Goal: Check status: Check status

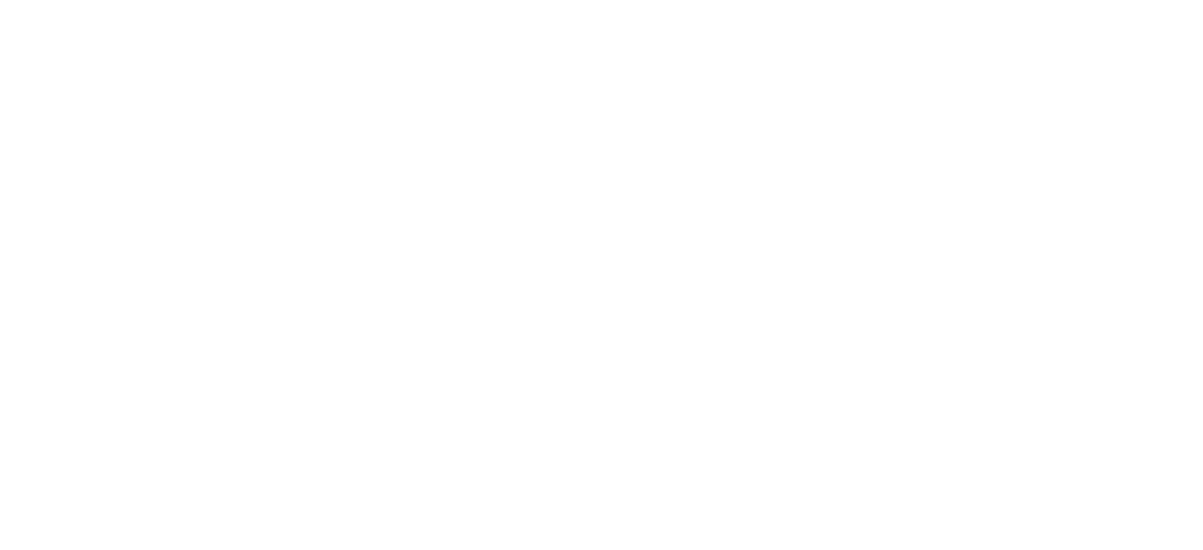
click at [468, 8] on html at bounding box center [601, 4] width 1203 height 8
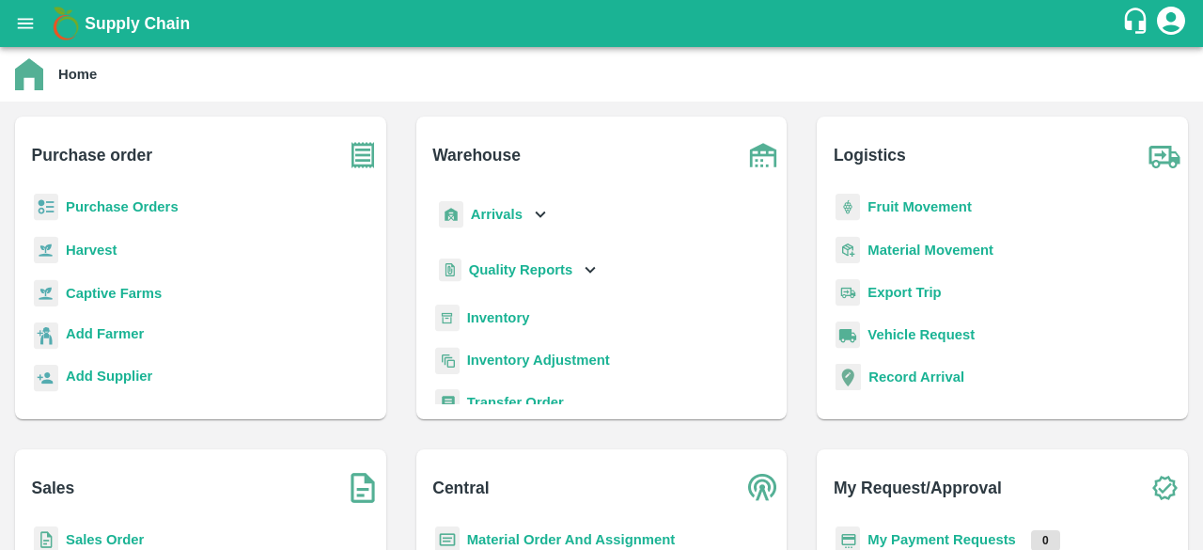
click at [26, 18] on icon "open drawer" at bounding box center [25, 23] width 21 height 21
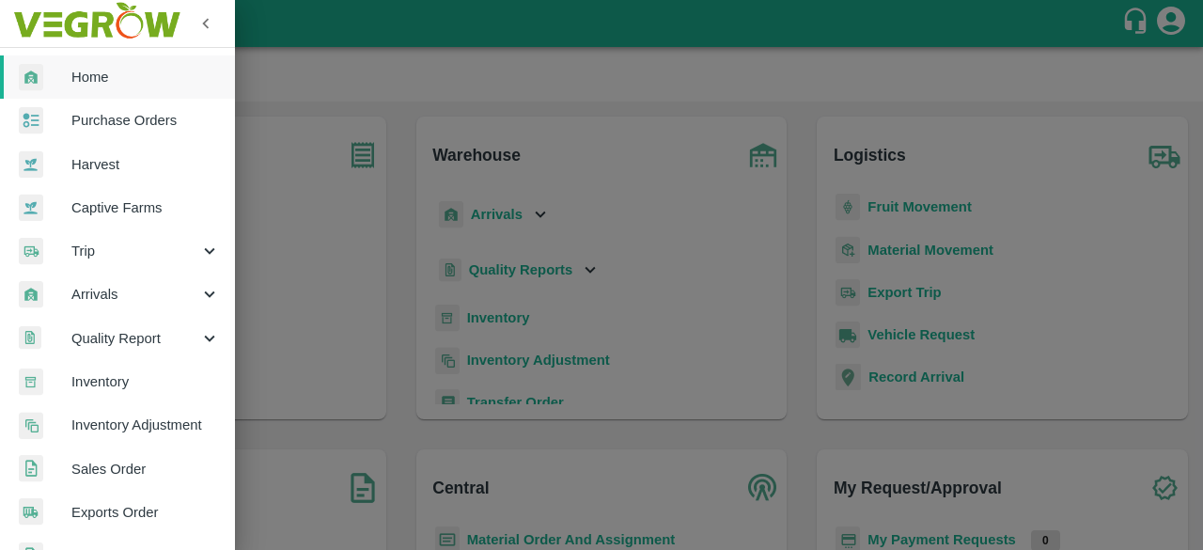
click at [116, 468] on span "Sales Order" at bounding box center [145, 469] width 148 height 21
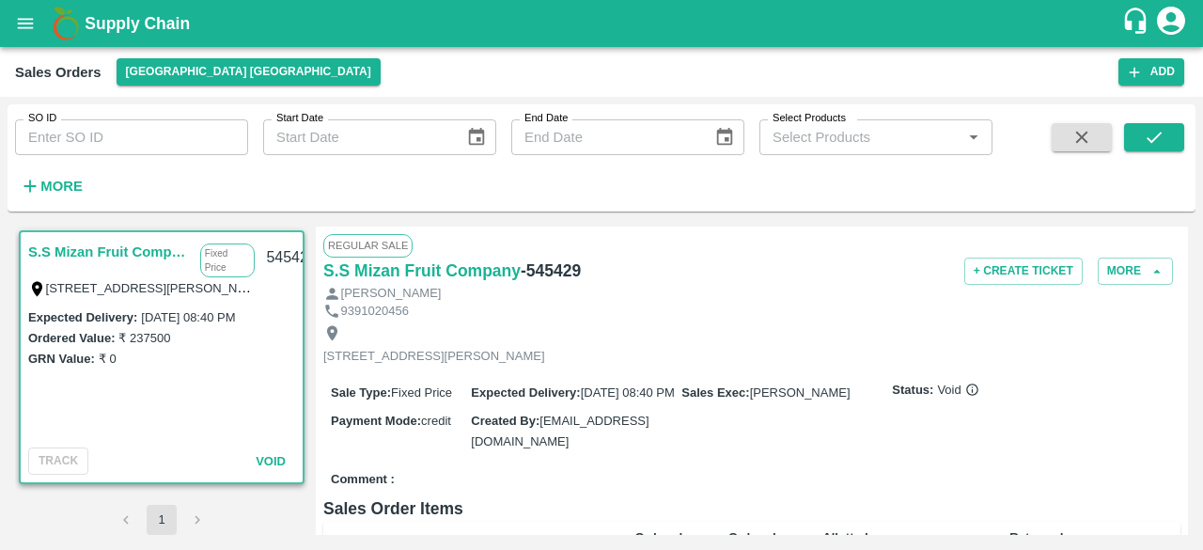
click at [100, 131] on input "SO ID" at bounding box center [131, 137] width 233 height 36
paste input "591118"
click at [1142, 142] on button "submit" at bounding box center [1154, 137] width 60 height 28
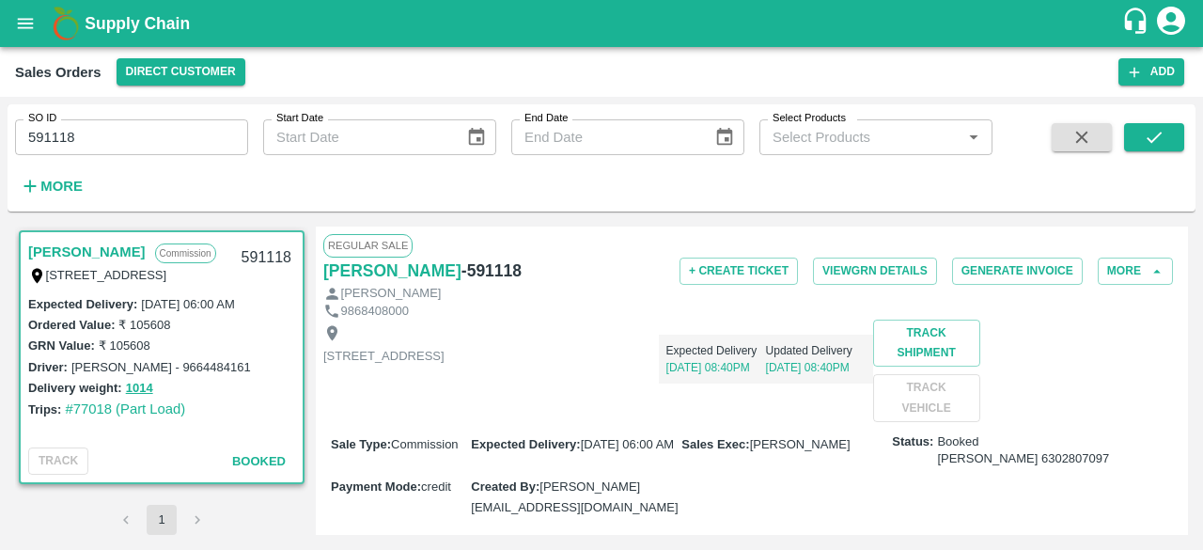
click at [583, 292] on div "Raman Chhabra" at bounding box center [751, 294] width 857 height 18
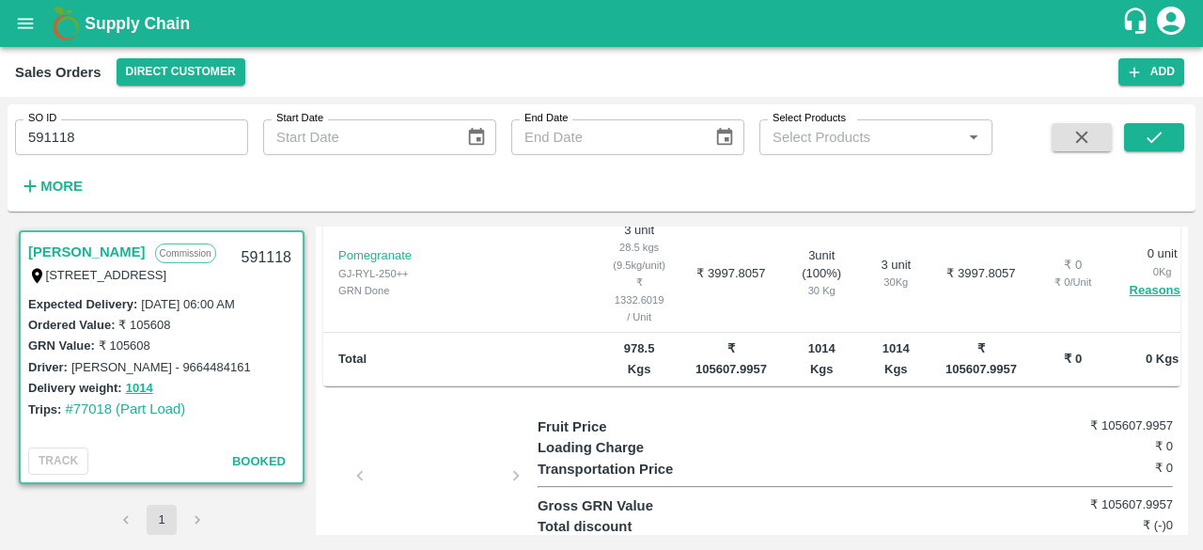
scroll to position [690, 0]
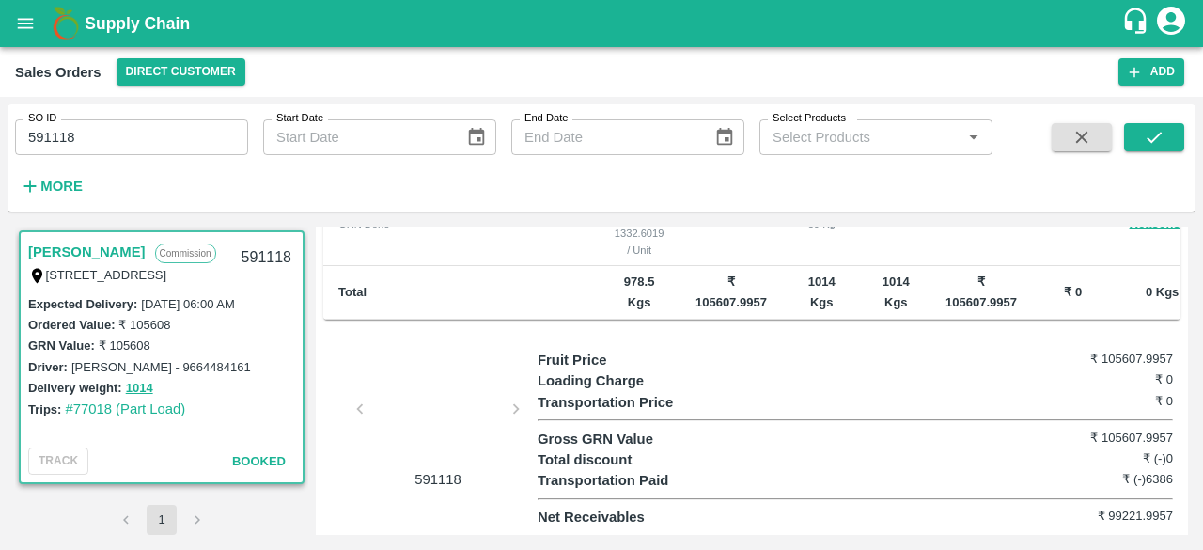
click at [431, 421] on div at bounding box center [437, 415] width 141 height 100
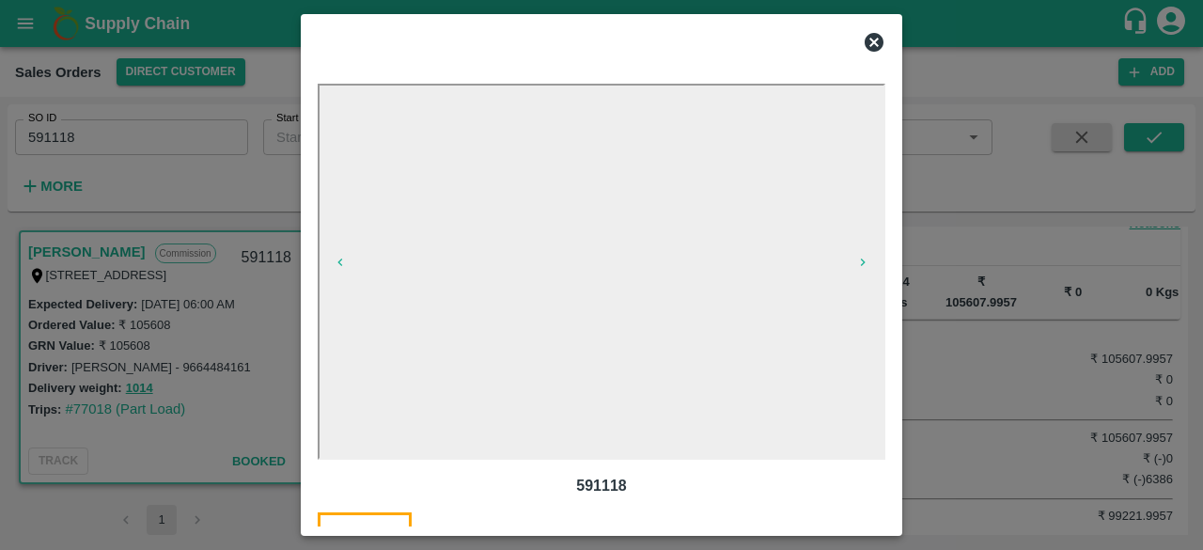
click at [879, 37] on icon at bounding box center [873, 42] width 19 height 19
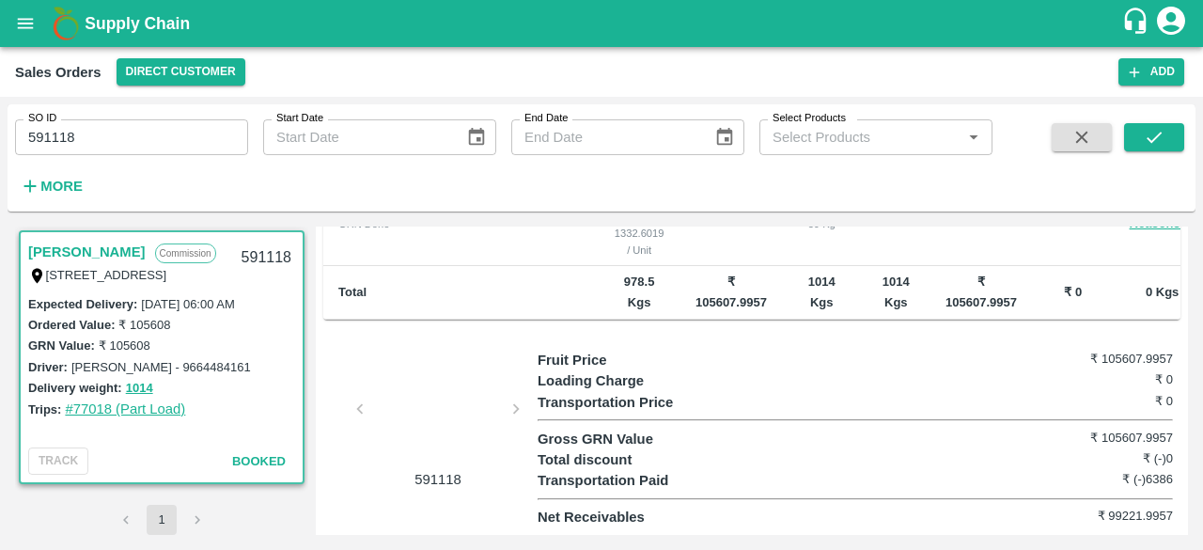
click at [101, 414] on link "#77018 (Part Load)" at bounding box center [125, 408] width 120 height 15
click at [115, 144] on input "591118" at bounding box center [131, 137] width 233 height 36
type input "591118"
paste input "text"
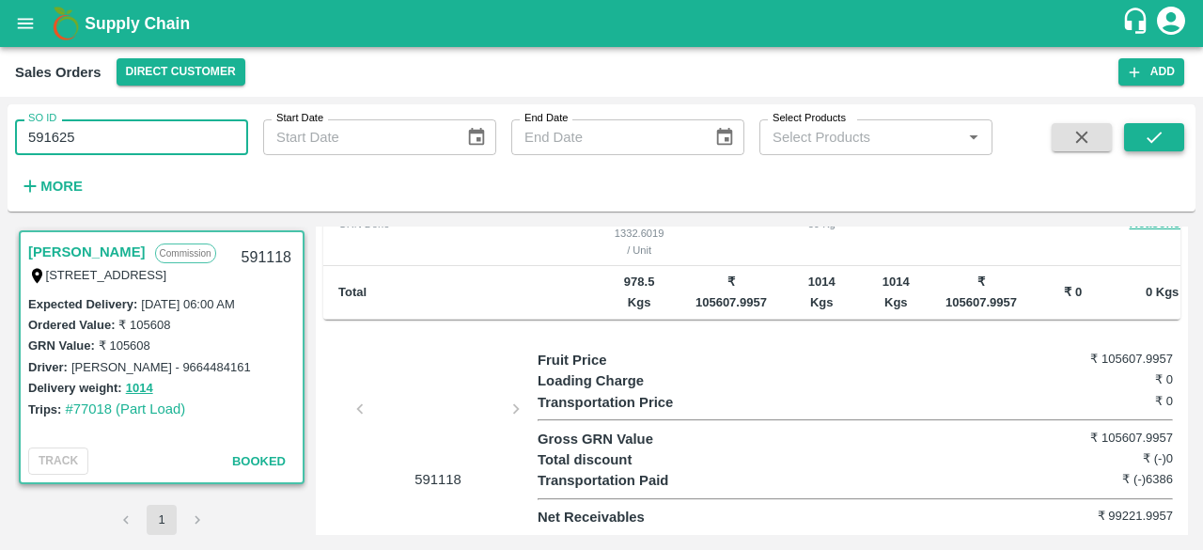
type input "591625"
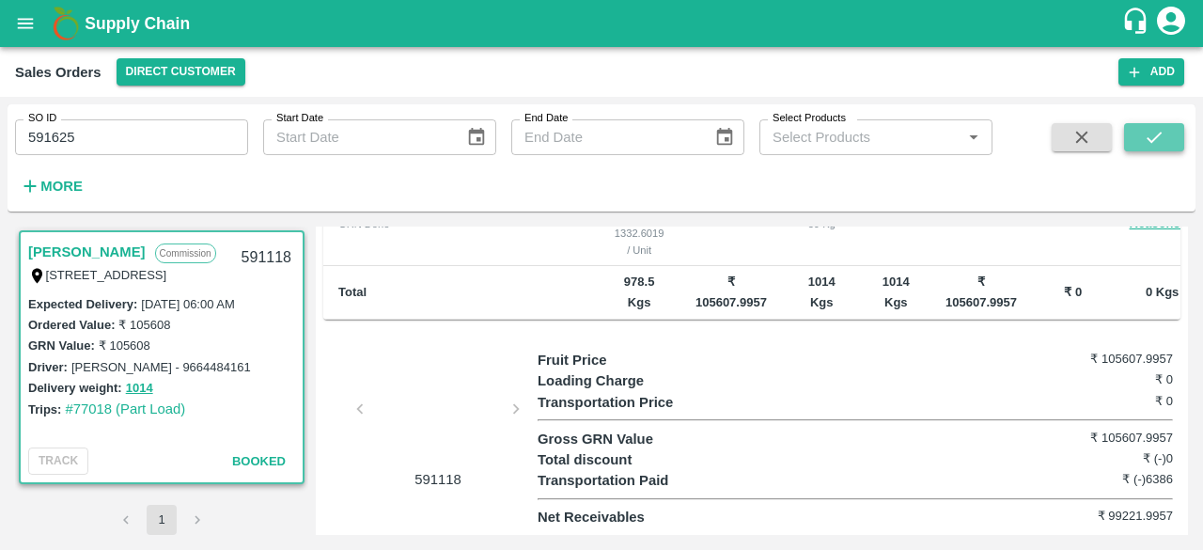
click at [1158, 142] on icon "submit" at bounding box center [1153, 137] width 21 height 21
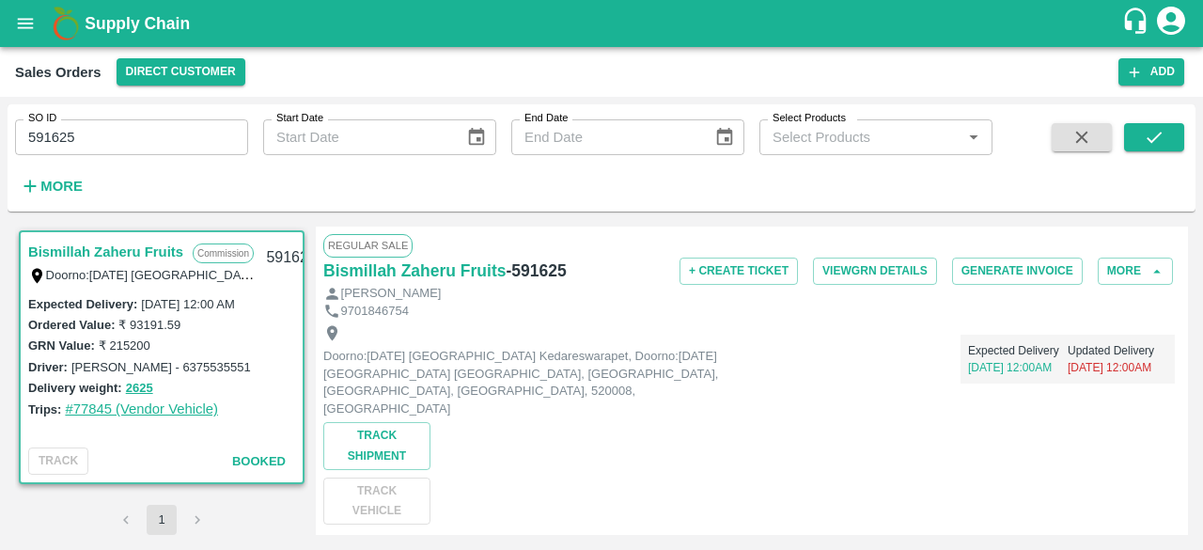
click at [190, 406] on link "#77845 (Vendor Vehicle)" at bounding box center [141, 408] width 153 height 15
click at [132, 148] on input "591625" at bounding box center [131, 137] width 233 height 36
type input "591625"
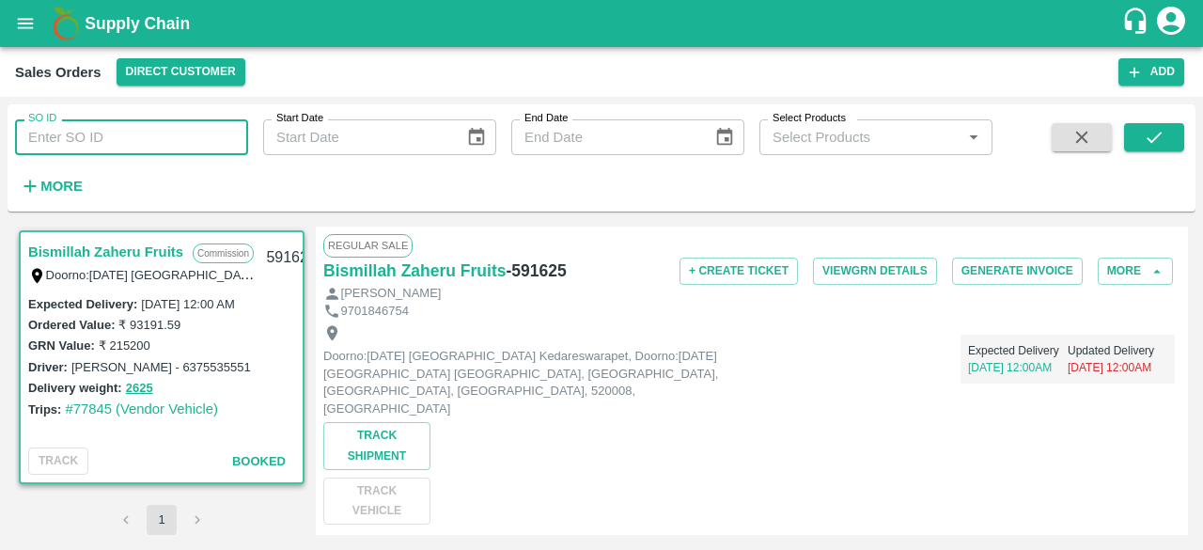
click at [132, 148] on input "SO ID" at bounding box center [131, 137] width 233 height 36
click at [190, 139] on input "SO ID" at bounding box center [131, 137] width 233 height 36
paste input "text"
type input "591118"
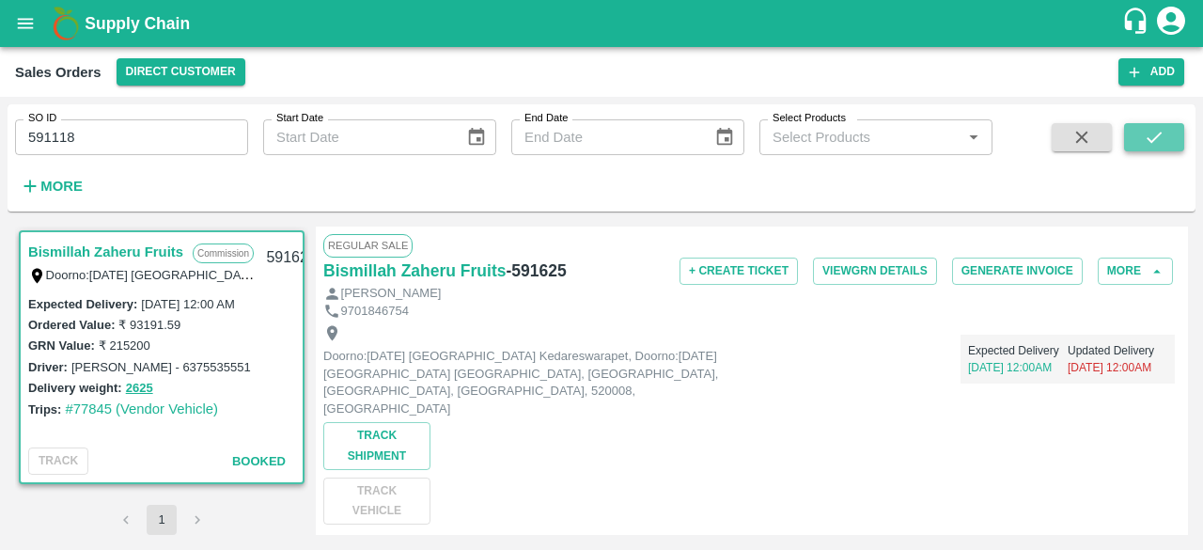
click at [1150, 136] on icon "submit" at bounding box center [1153, 137] width 21 height 21
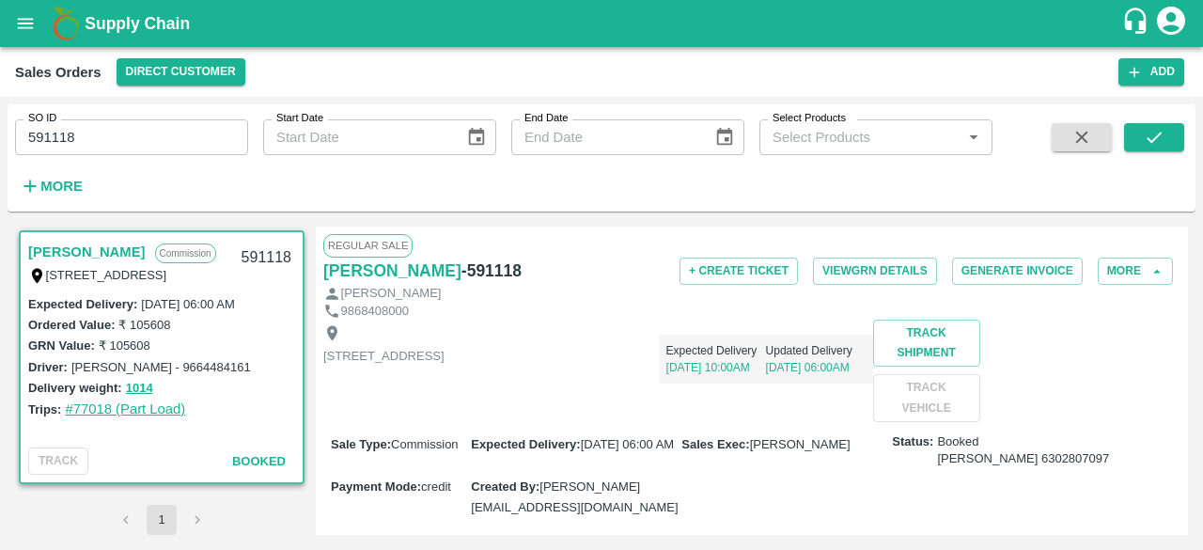
click at [124, 414] on link "#77018 (Part Load)" at bounding box center [125, 408] width 120 height 15
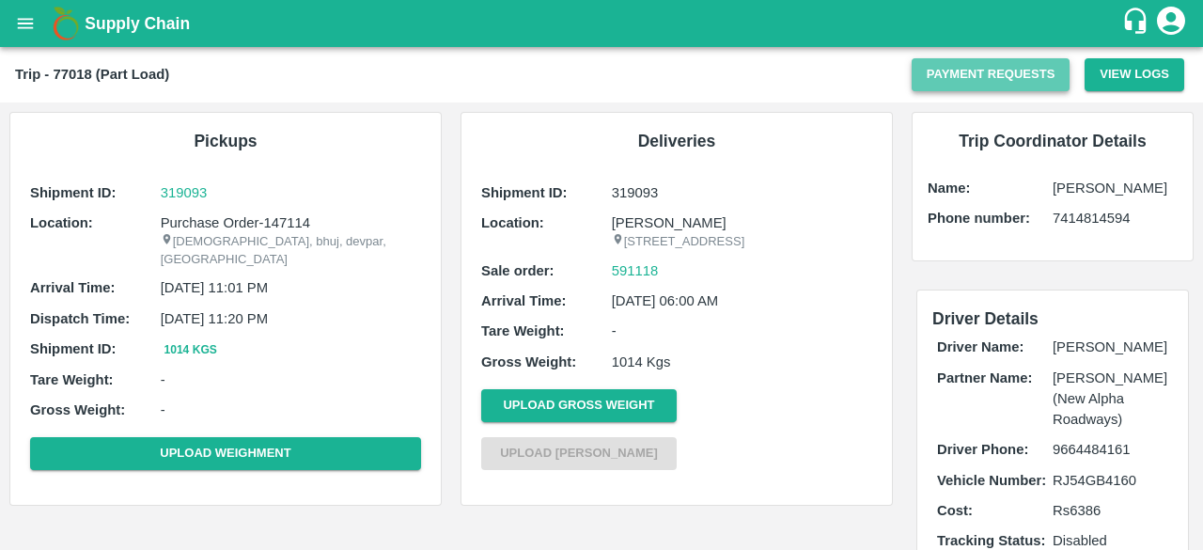
click at [969, 74] on button "Payment Requests" at bounding box center [990, 74] width 159 height 33
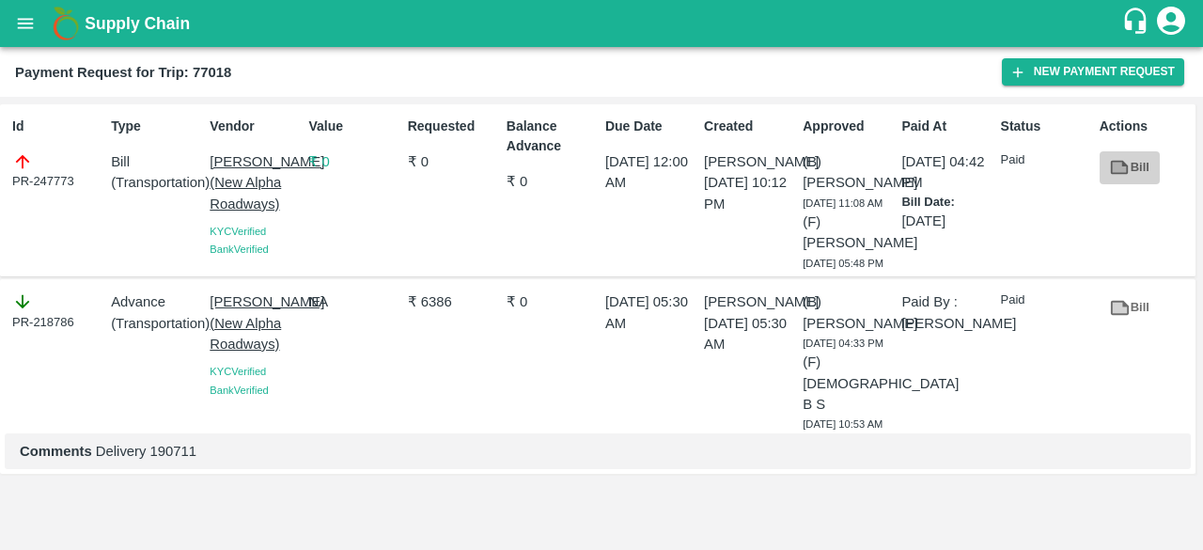
click at [1125, 169] on icon at bounding box center [1119, 167] width 21 height 21
click at [1145, 324] on link "Bill" at bounding box center [1129, 307] width 60 height 33
click at [1080, 248] on div "Status Paid" at bounding box center [1042, 190] width 99 height 163
click at [1118, 168] on icon at bounding box center [1119, 168] width 14 height 10
click at [1120, 313] on icon at bounding box center [1119, 308] width 14 height 10
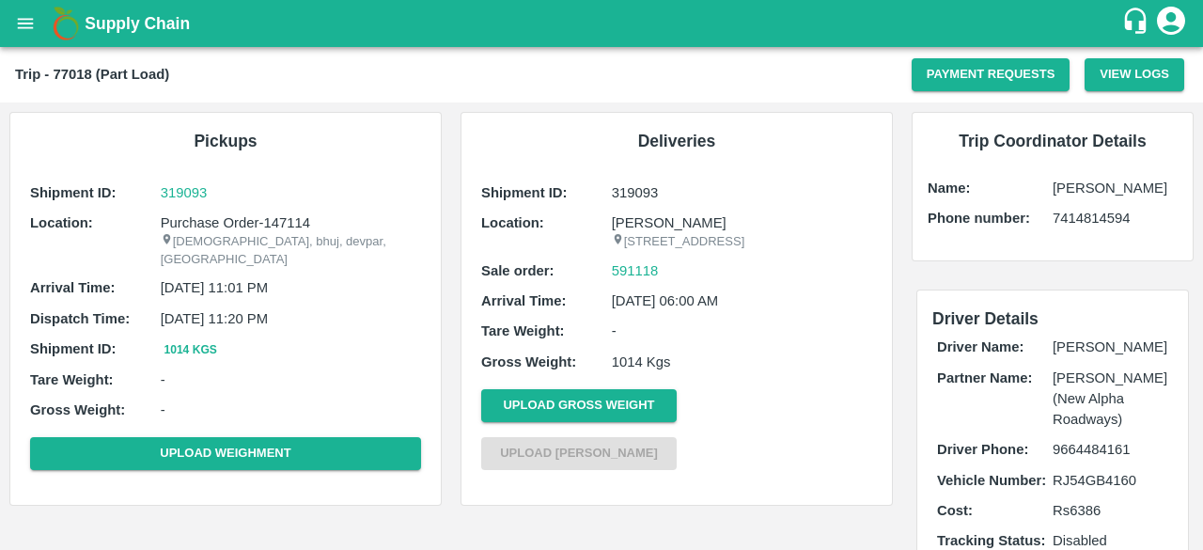
click at [722, 311] on p "[DATE] 06:00 AM" at bounding box center [742, 300] width 260 height 21
click at [722, 311] on p "20 Mar 2025, 06:00 AM" at bounding box center [742, 300] width 260 height 21
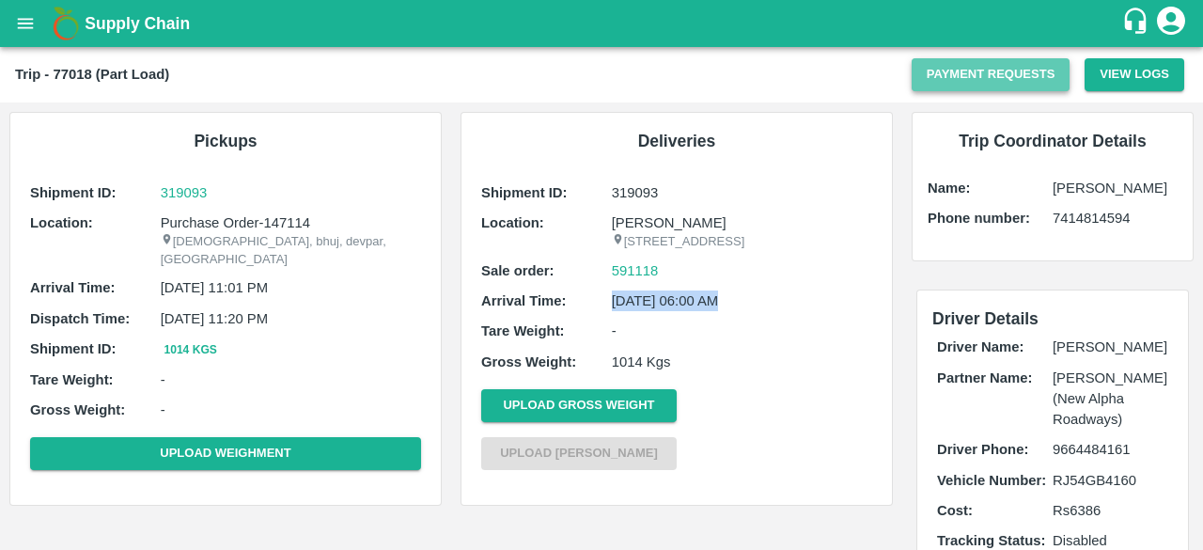
click at [990, 71] on button "Payment Requests" at bounding box center [990, 74] width 159 height 33
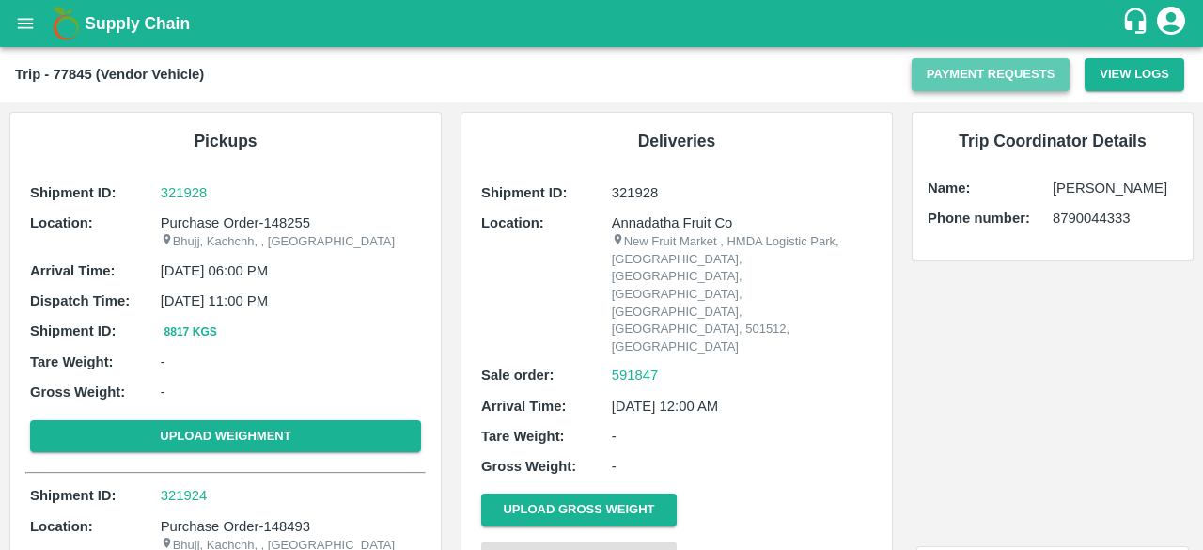
click at [960, 74] on button "Payment Requests" at bounding box center [990, 74] width 159 height 33
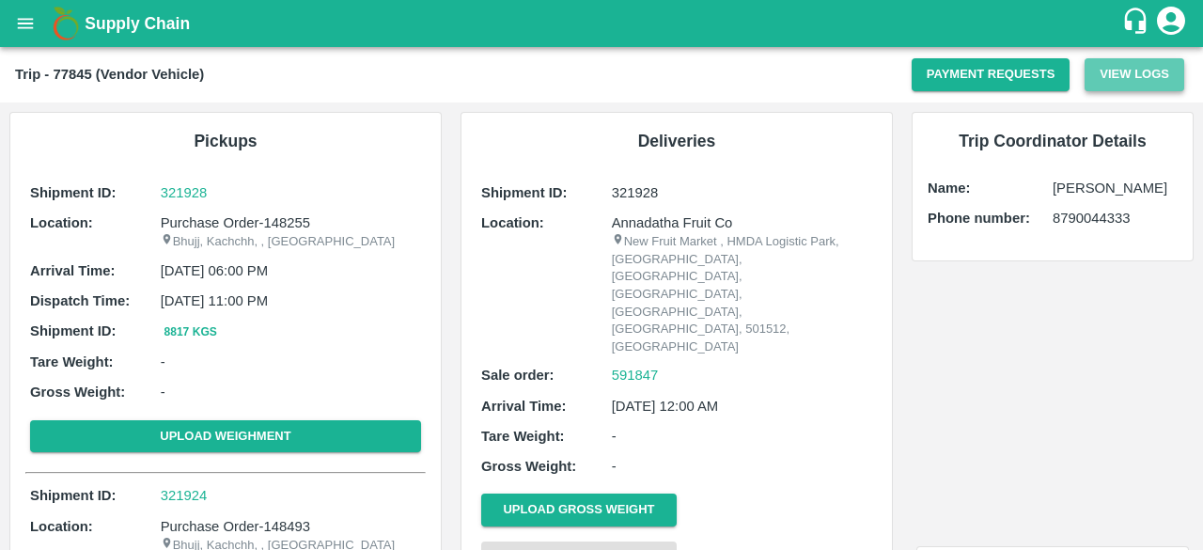
drag, startPoint x: 613, startPoint y: 314, endPoint x: 1143, endPoint y: 84, distance: 578.6
click at [1143, 84] on button "View Logs" at bounding box center [1134, 74] width 100 height 33
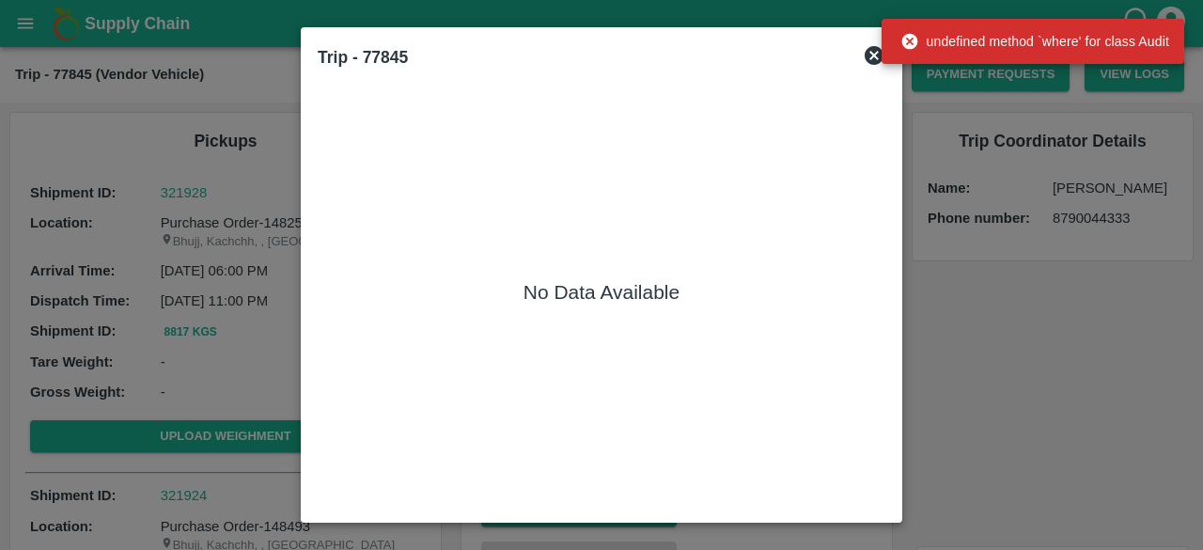
click at [875, 54] on icon at bounding box center [874, 55] width 23 height 23
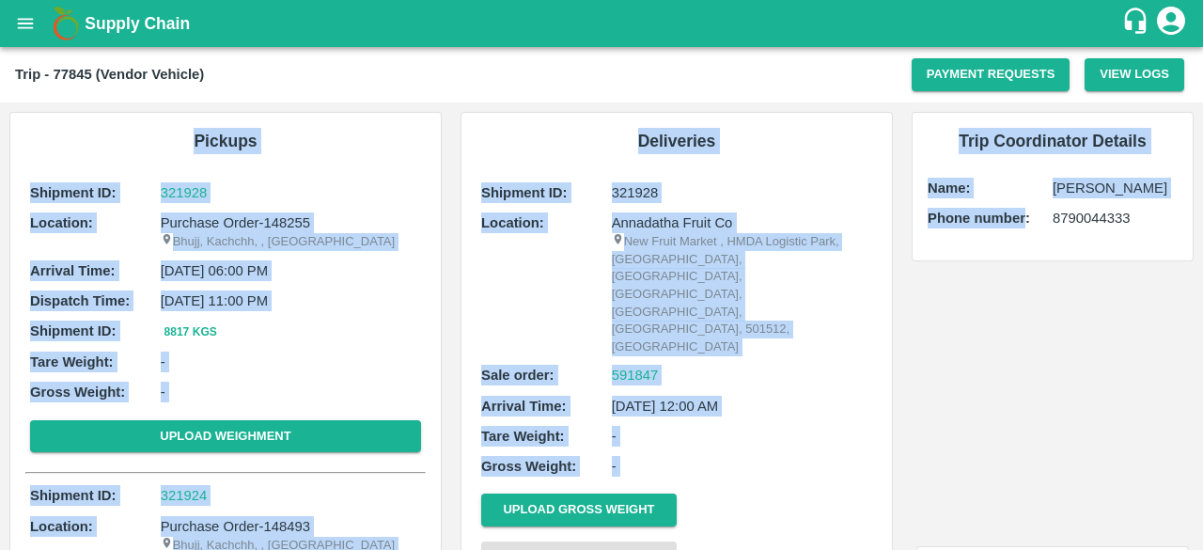
drag, startPoint x: 1020, startPoint y: 330, endPoint x: 823, endPoint y: 96, distance: 306.0
click at [823, 96] on main "Trip - 77845 (Vendor Vehicle) Payment Requests View Logs Pickups Shipment ID: 3…" at bounding box center [601, 298] width 1203 height 503
click at [823, 96] on div "Trip - 77845 (Vendor Vehicle) Payment Requests View Logs" at bounding box center [601, 74] width 1203 height 55
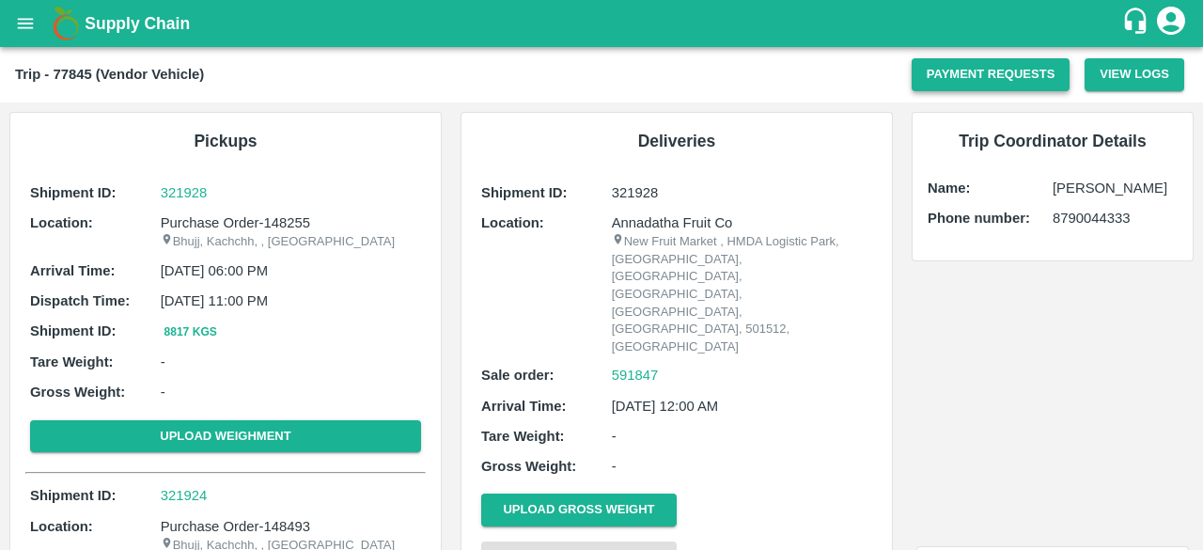
click at [968, 79] on button "Payment Requests" at bounding box center [990, 74] width 159 height 33
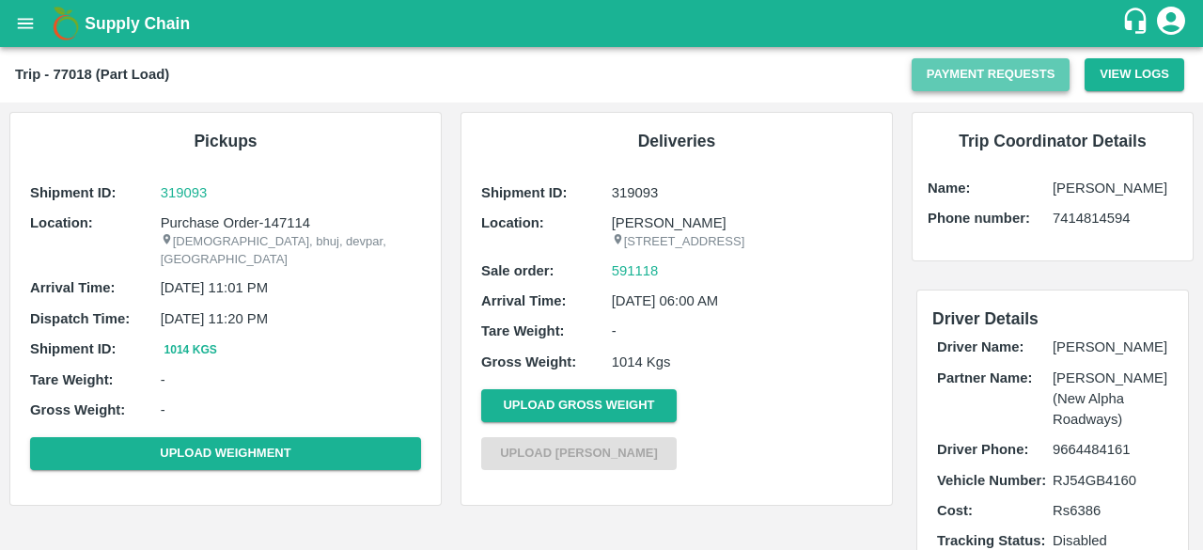
click at [988, 70] on button "Payment Requests" at bounding box center [990, 74] width 159 height 33
click at [1000, 76] on button "Payment Requests" at bounding box center [990, 74] width 159 height 33
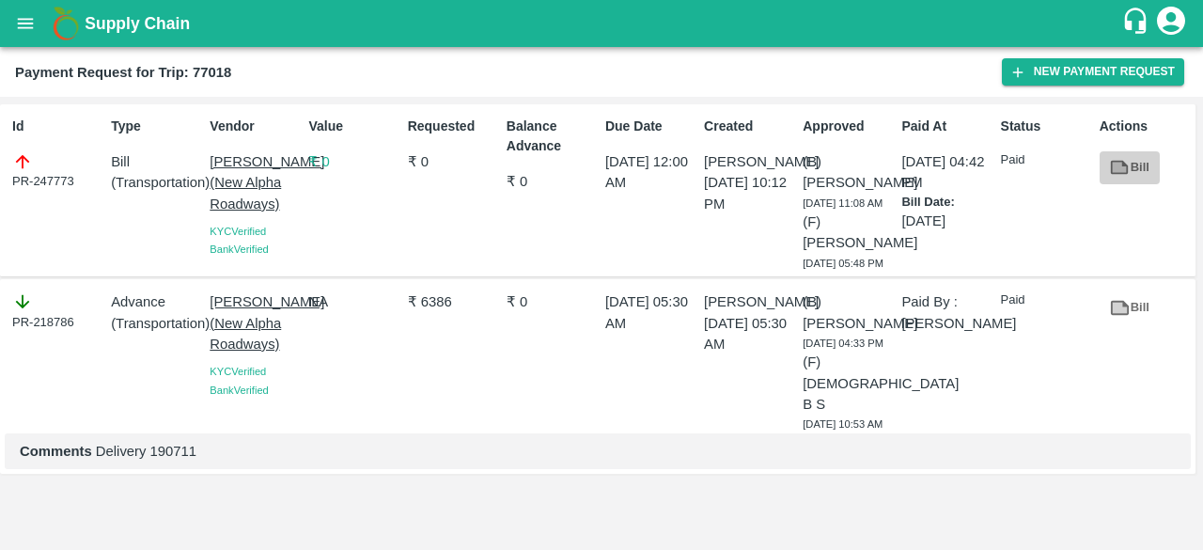
click at [1124, 168] on icon at bounding box center [1120, 168] width 18 height 14
click at [1124, 315] on icon at bounding box center [1120, 308] width 18 height 14
click at [345, 272] on div "Value ₹ 0" at bounding box center [350, 190] width 99 height 163
click at [347, 272] on div "Value ₹ 0" at bounding box center [350, 190] width 99 height 163
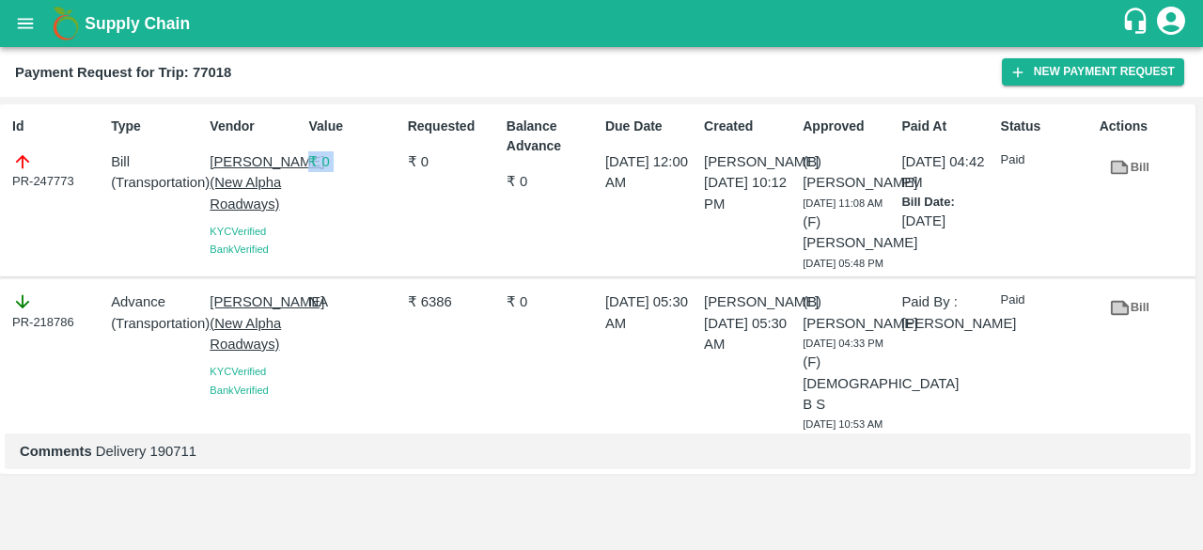
click at [347, 272] on div "Value ₹ 0" at bounding box center [350, 190] width 99 height 163
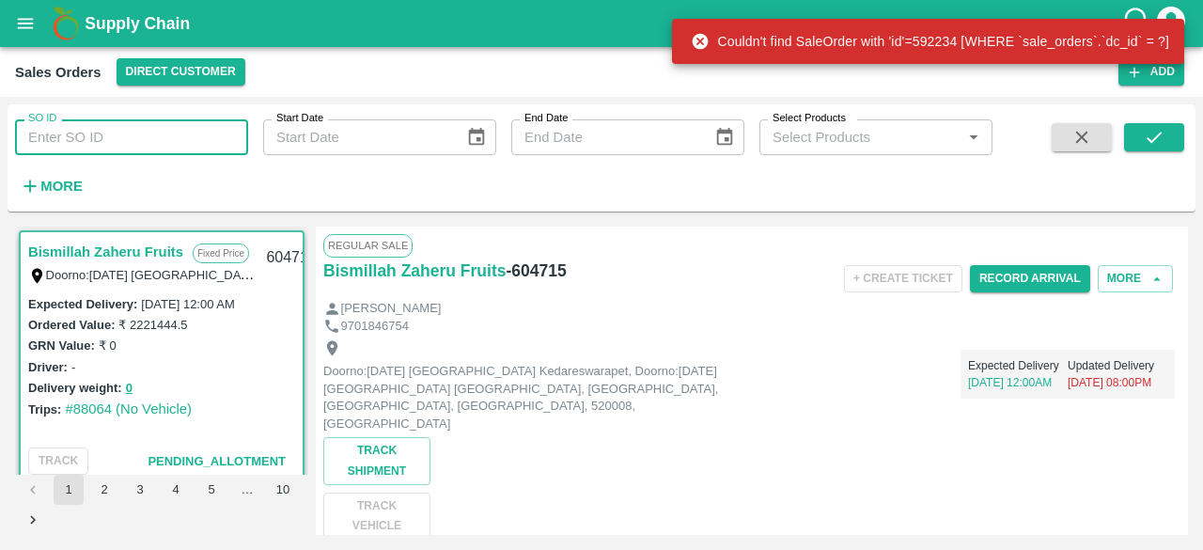
click at [142, 151] on input "SO ID" at bounding box center [131, 137] width 233 height 36
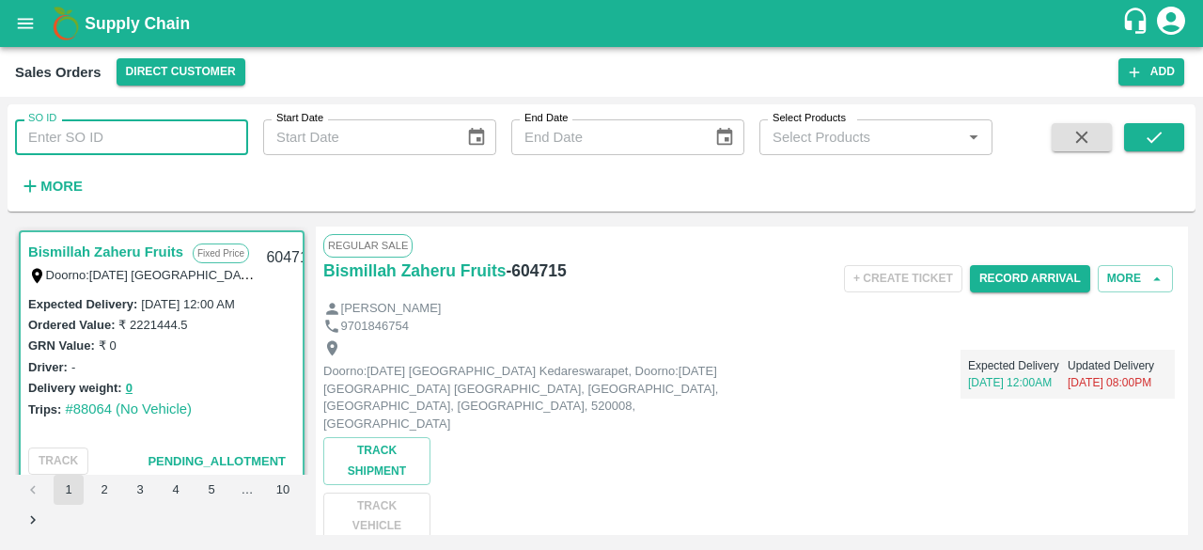
paste input "592234"
type input "592234"
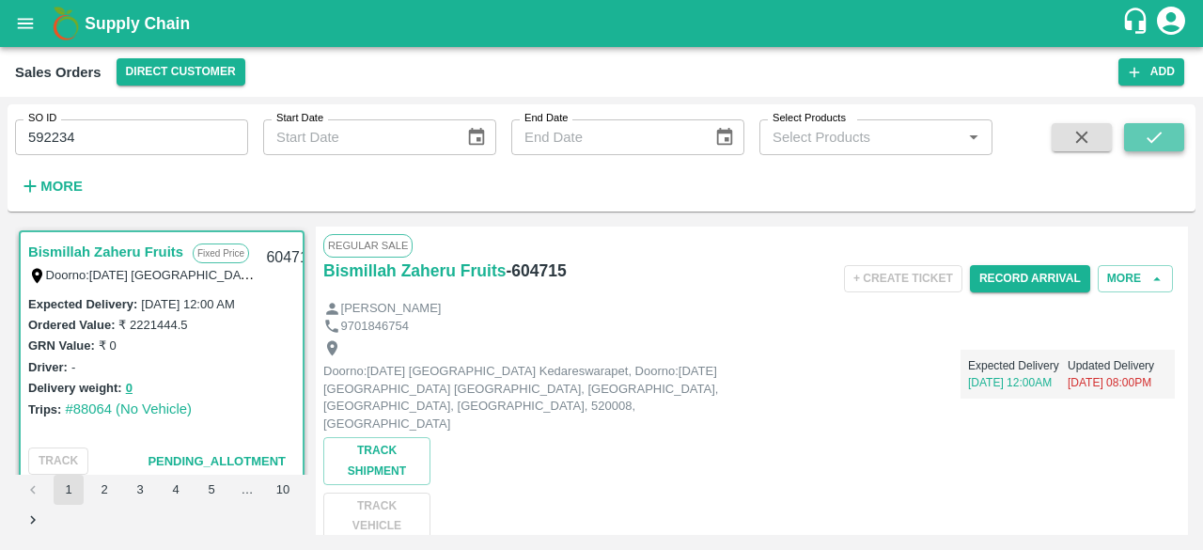
click at [1158, 136] on icon "submit" at bounding box center [1153, 137] width 15 height 11
click at [1154, 140] on icon "submit" at bounding box center [1153, 137] width 21 height 21
